Goal: Information Seeking & Learning: Learn about a topic

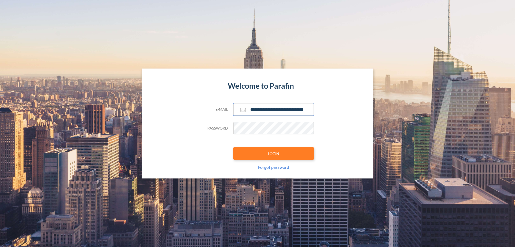
type input "**********"
click at [274, 153] on button "LOGIN" at bounding box center [273, 153] width 81 height 12
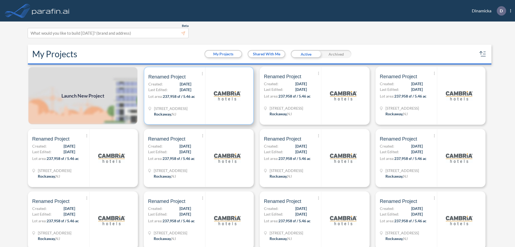
scroll to position [1, 0]
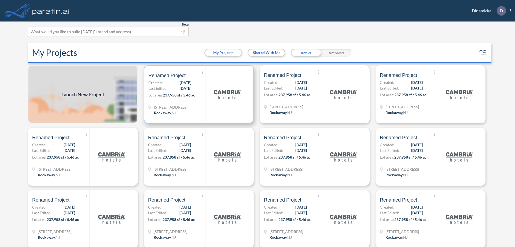
click at [198, 94] on p "Lot area: 237,958 sf / 5.46 ac" at bounding box center [176, 96] width 57 height 8
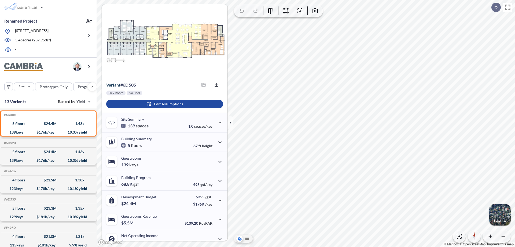
scroll to position [27, 0]
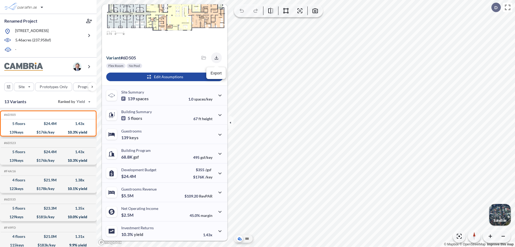
click at [215, 58] on icon "button" at bounding box center [216, 57] width 3 height 3
